Goal: Information Seeking & Learning: Understand process/instructions

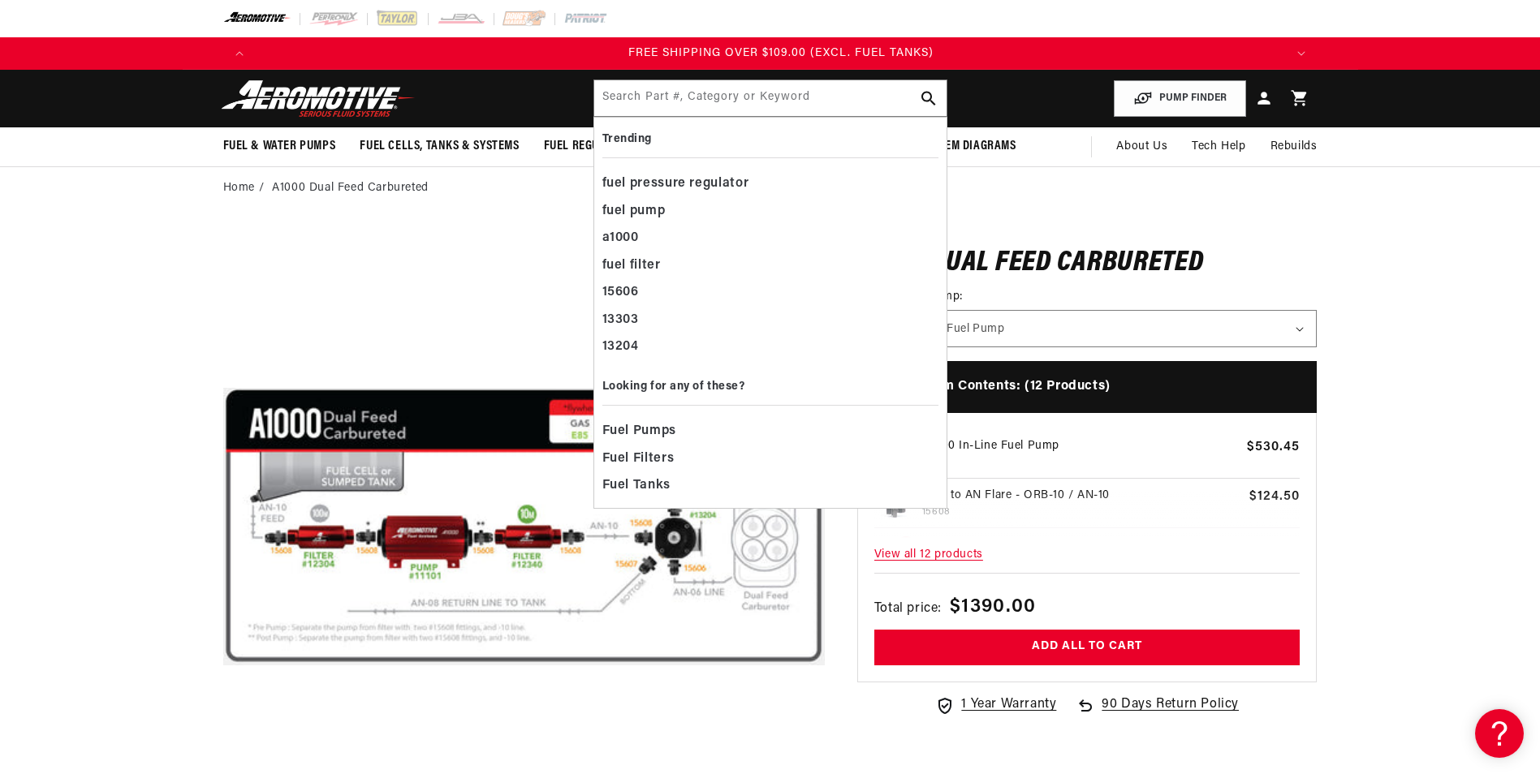
scroll to position [0, 3088]
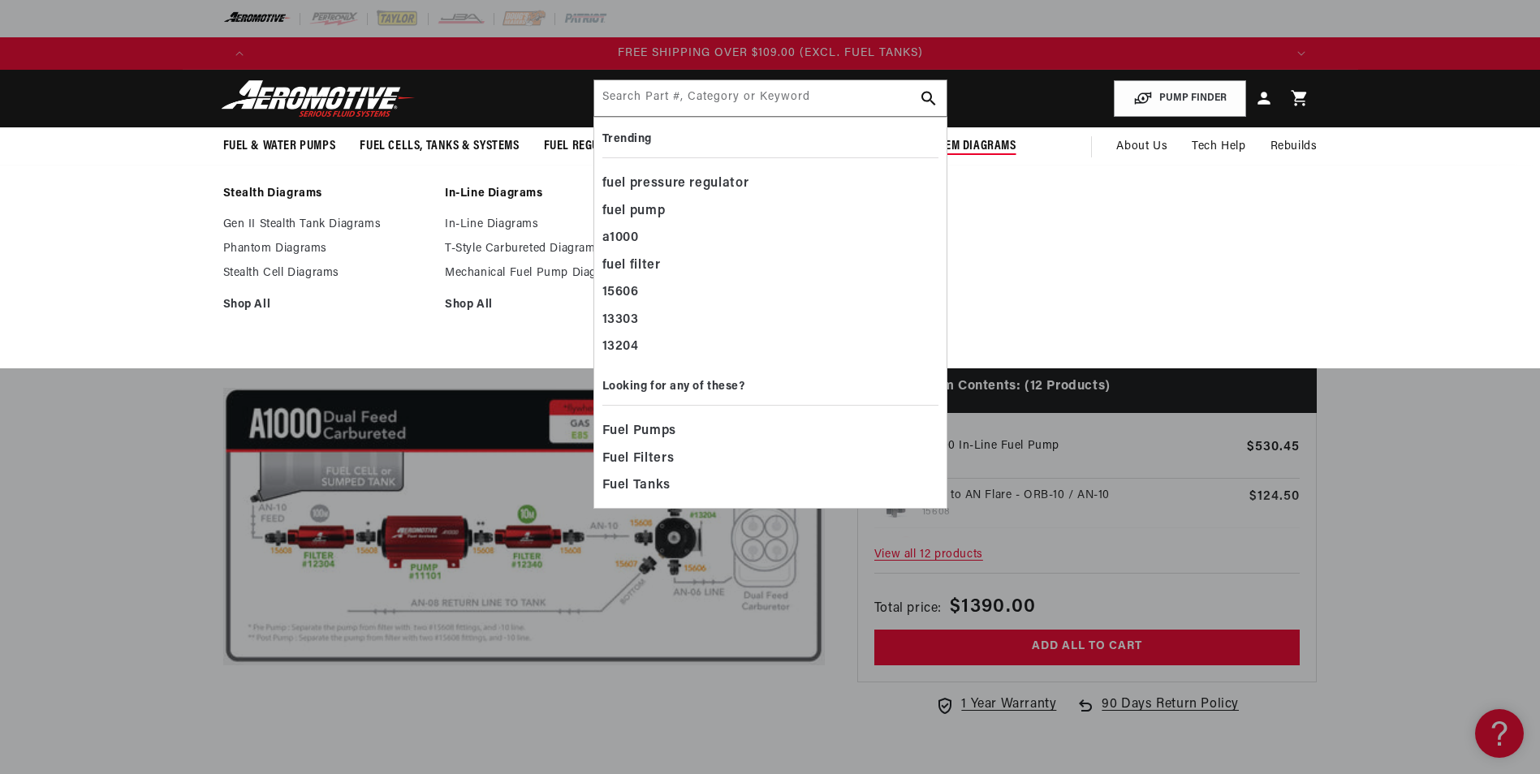
click at [985, 140] on span "System Diagrams" at bounding box center [969, 146] width 96 height 17
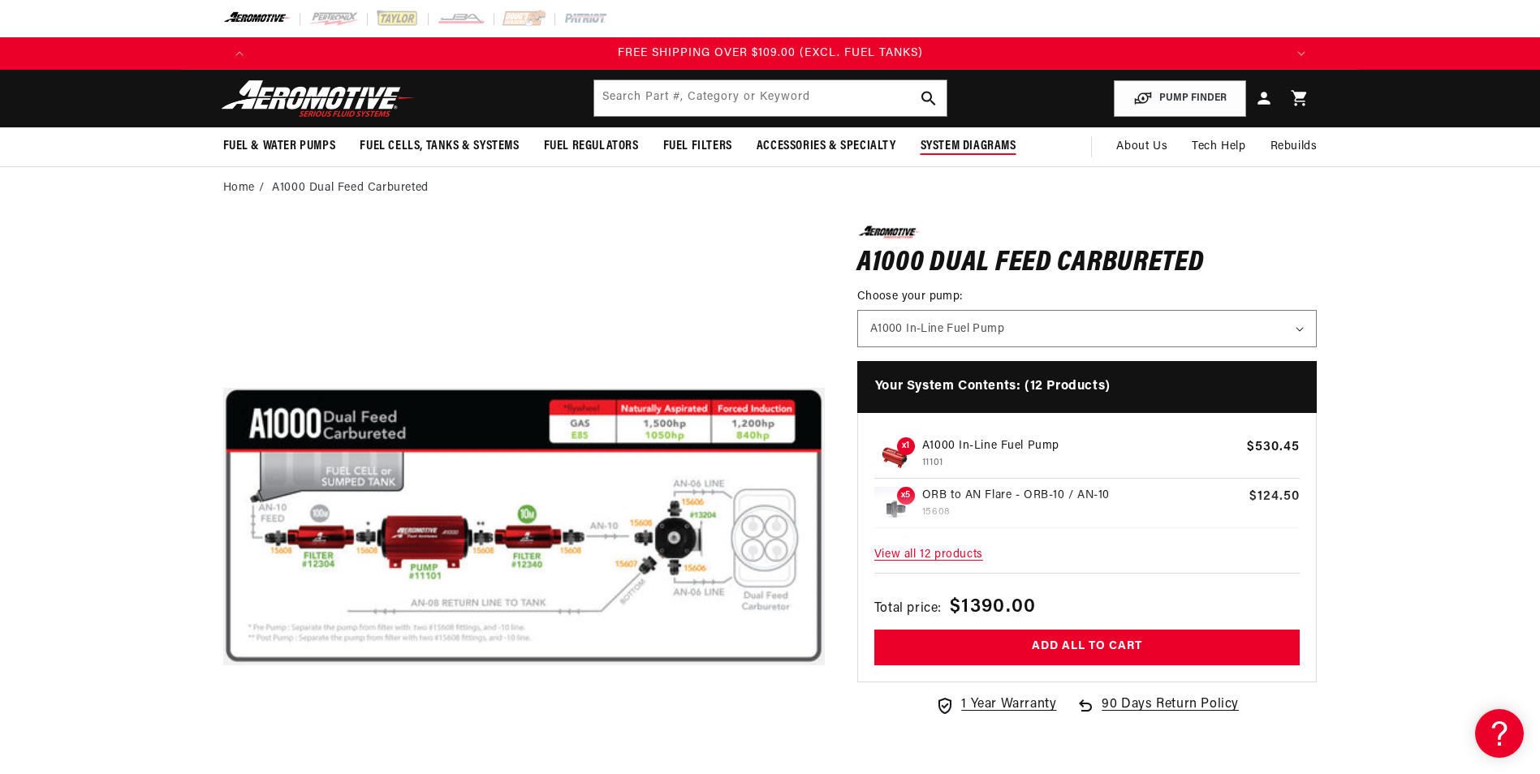
click at [985, 140] on span "System Diagrams" at bounding box center [969, 146] width 96 height 17
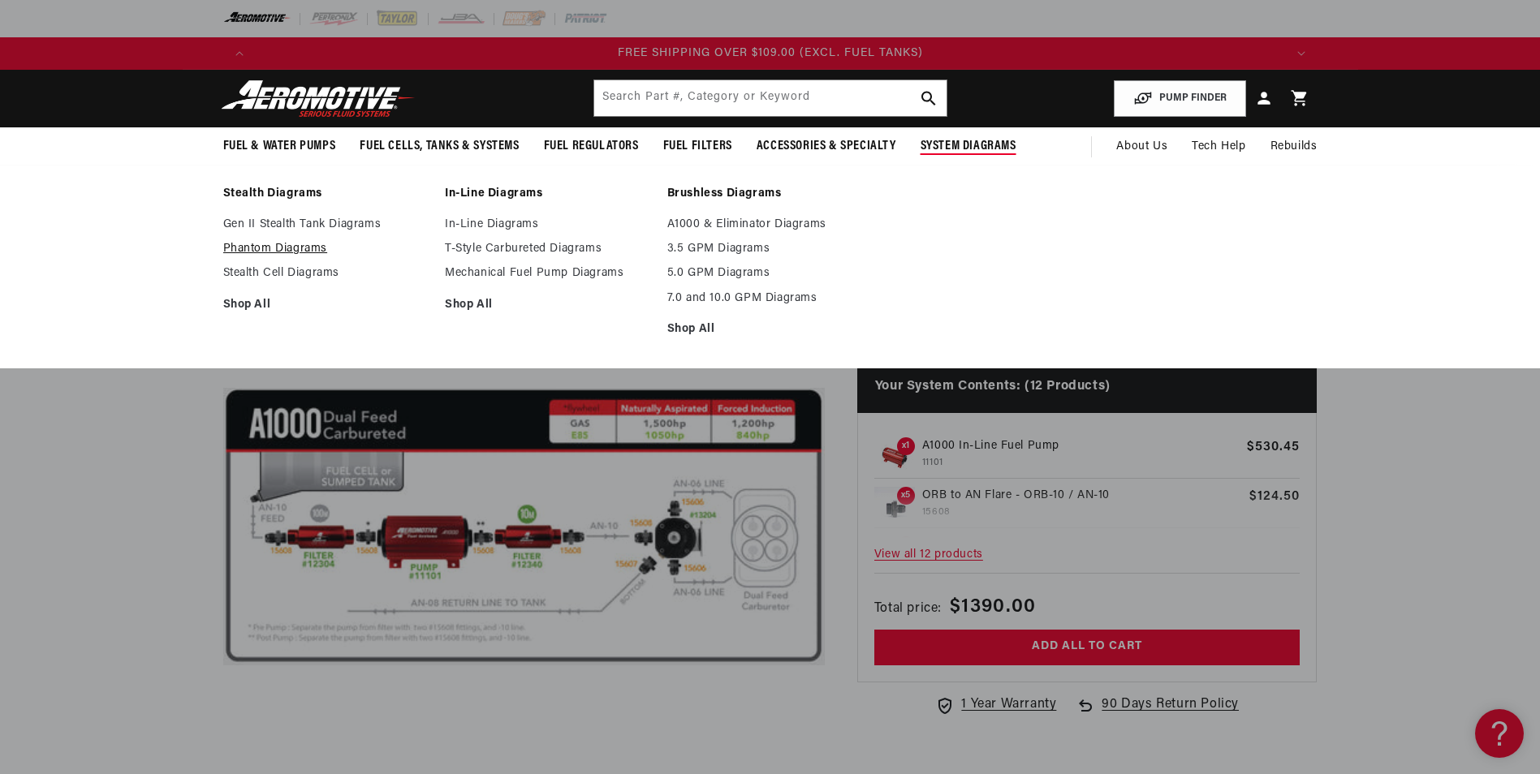
click at [280, 250] on link "Phantom Diagrams" at bounding box center [326, 249] width 206 height 15
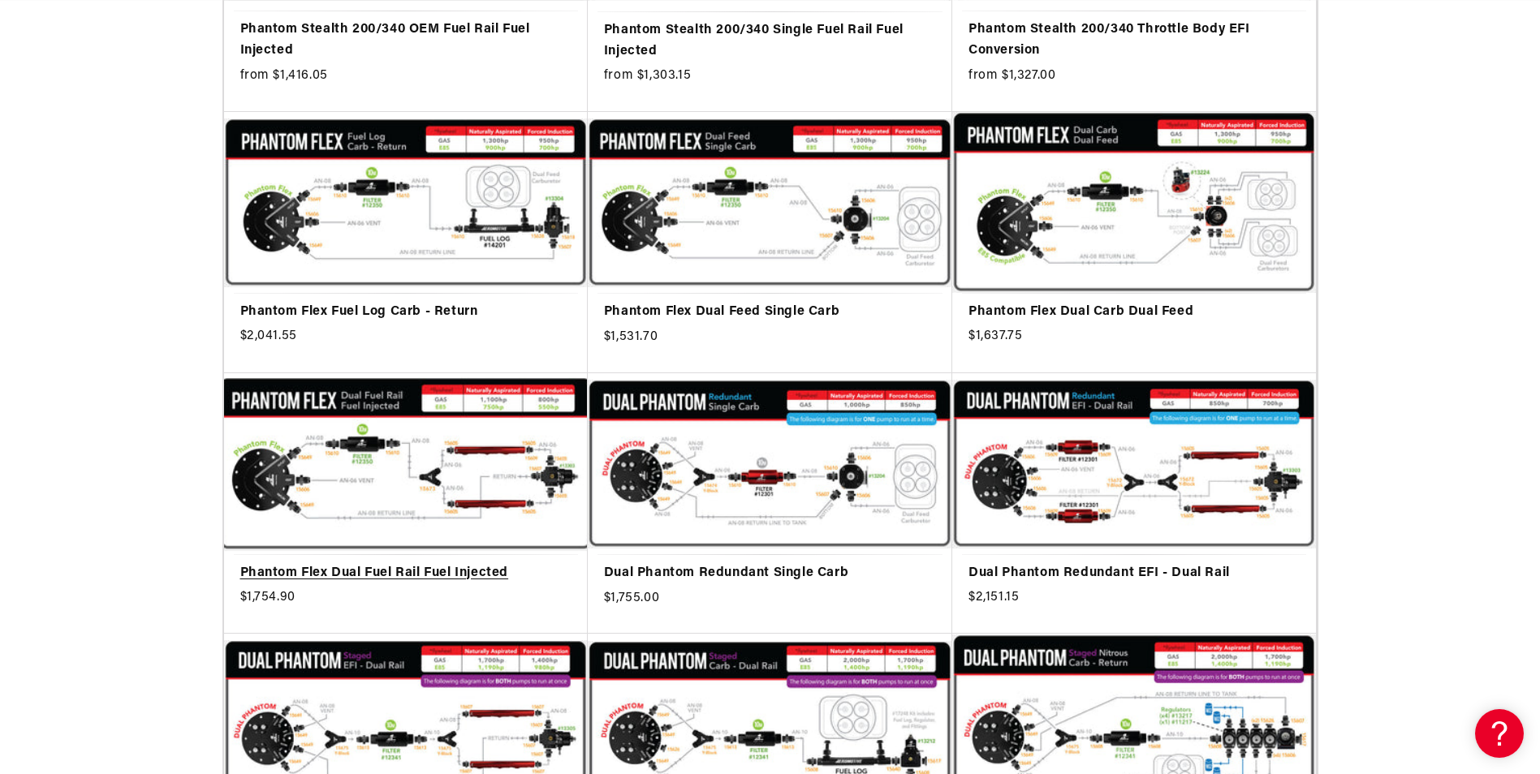
scroll to position [0, 1029]
click at [429, 563] on link "Phantom Flex Dual Fuel Rail Fuel Injected" at bounding box center [405, 573] width 331 height 21
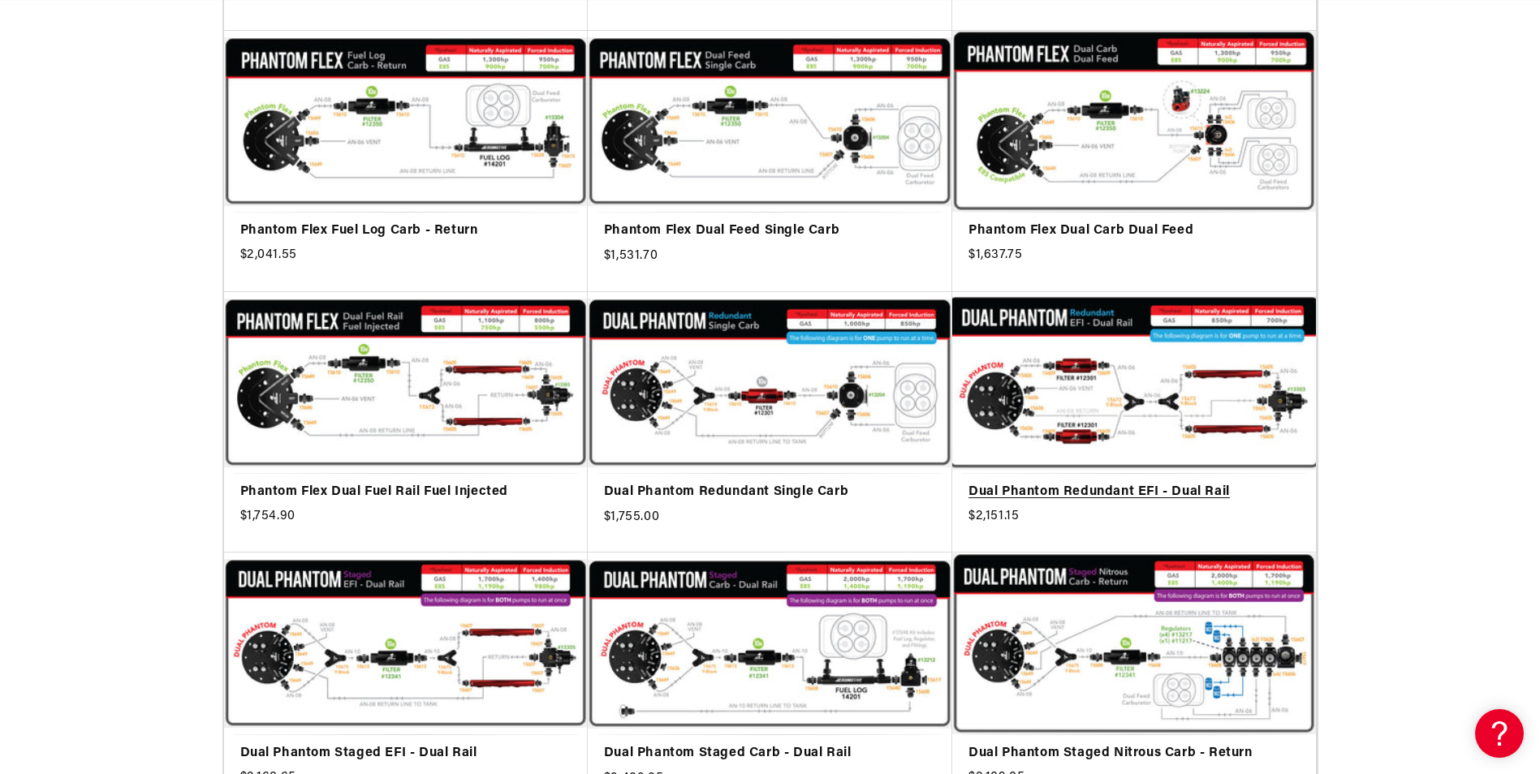
scroll to position [0, 2059]
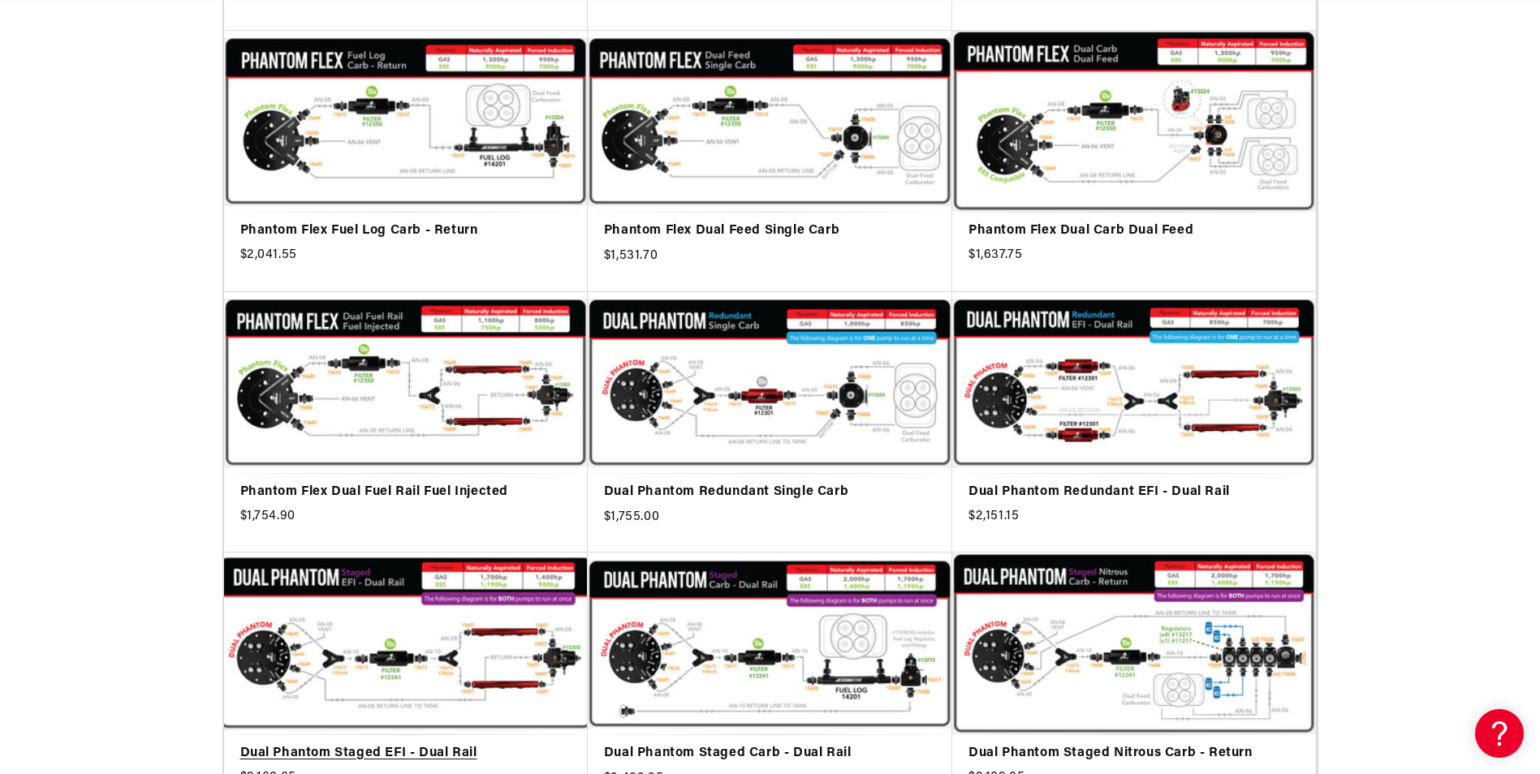
click at [332, 744] on link "Dual Phantom Staged EFI - Dual Rail" at bounding box center [405, 754] width 331 height 21
